Goal: Check status

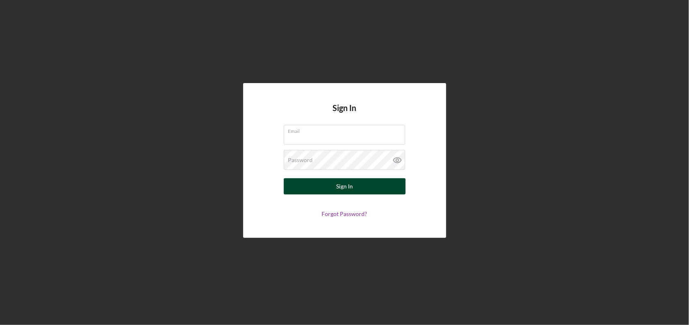
type input "[EMAIL_ADDRESS][DOMAIN_NAME]"
click at [317, 183] on button "Sign In" at bounding box center [345, 187] width 122 height 16
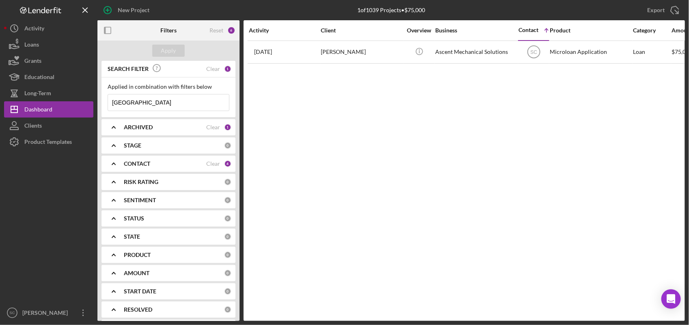
click at [167, 106] on input "[GEOGRAPHIC_DATA]" at bounding box center [168, 103] width 121 height 16
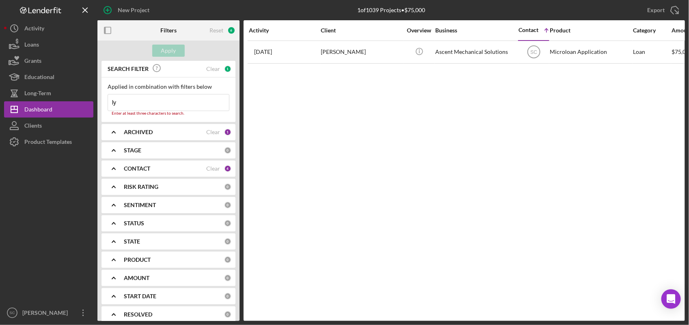
type input "l"
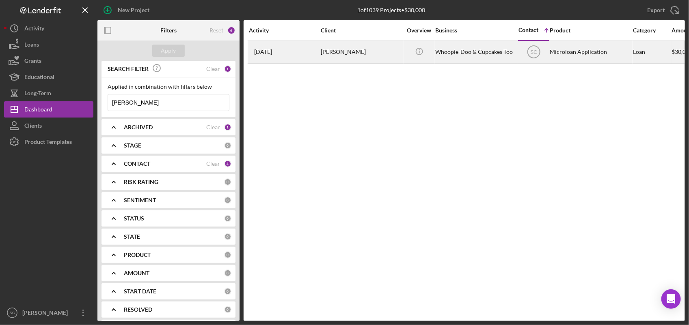
type input "[PERSON_NAME]"
click at [344, 54] on div "[PERSON_NAME]" at bounding box center [361, 52] width 81 height 22
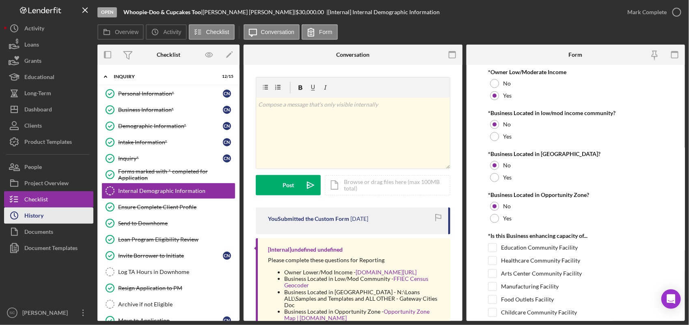
click at [53, 211] on button "Icon/History History" at bounding box center [48, 216] width 89 height 16
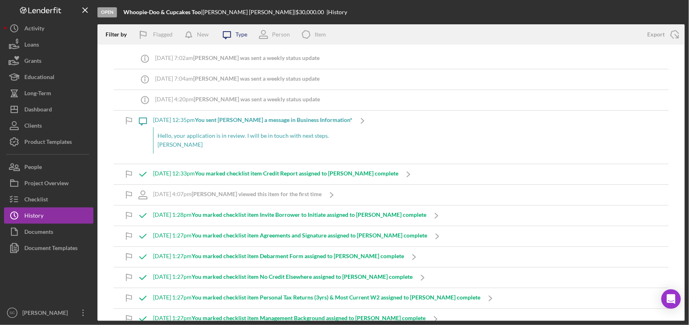
click at [226, 36] on icon "Icon/Message" at bounding box center [227, 34] width 20 height 20
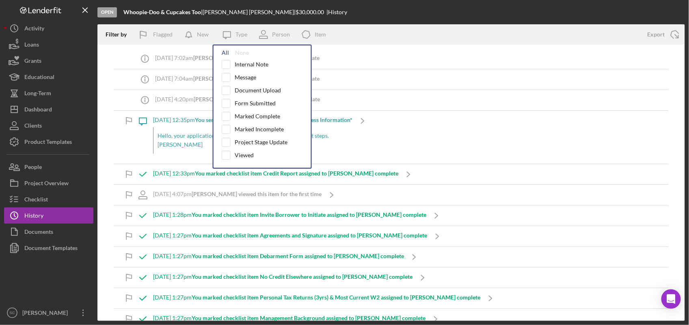
click at [226, 54] on div "All" at bounding box center [225, 53] width 7 height 6
checkbox input "true"
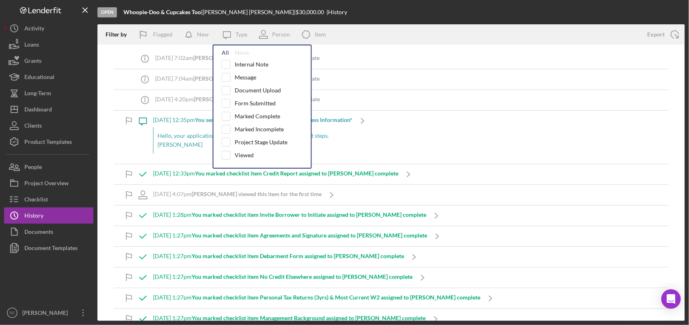
checkbox input "true"
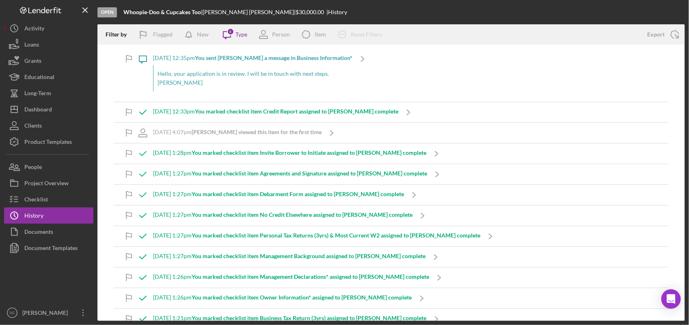
click at [396, 13] on div "Open Whoopie-Doo & Cupcakes Too | [PERSON_NAME] | $30,000.00 | History" at bounding box center [390, 12] width 587 height 24
click at [39, 201] on div "Checklist" at bounding box center [36, 201] width 24 height 18
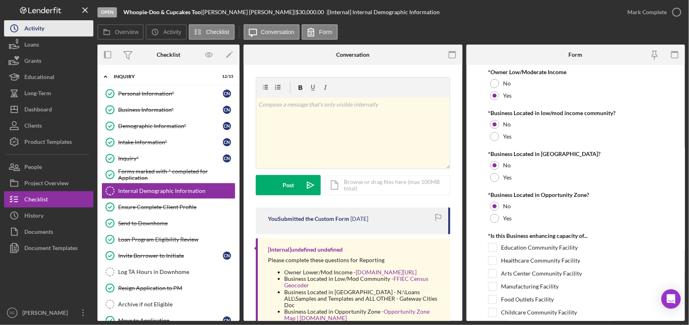
drag, startPoint x: 24, startPoint y: 30, endPoint x: 90, endPoint y: 31, distance: 66.6
click at [24, 30] on icon "Icon/History" at bounding box center [14, 28] width 20 height 20
